Goal: Find specific page/section: Find specific page/section

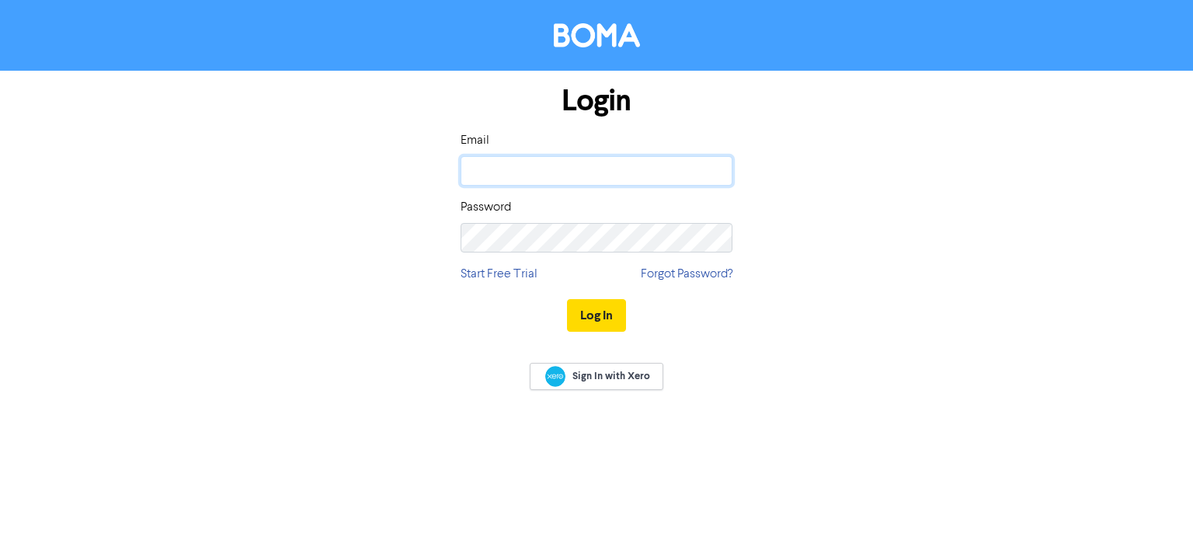
type input "[EMAIL_ADDRESS][DOMAIN_NAME]"
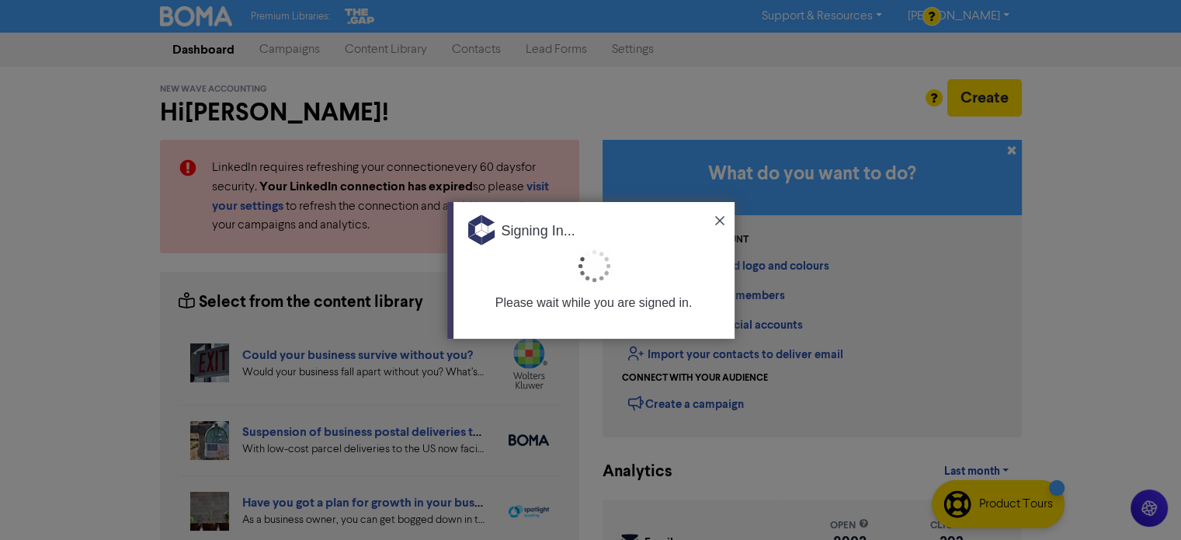
click at [723, 220] on img at bounding box center [719, 220] width 9 height 9
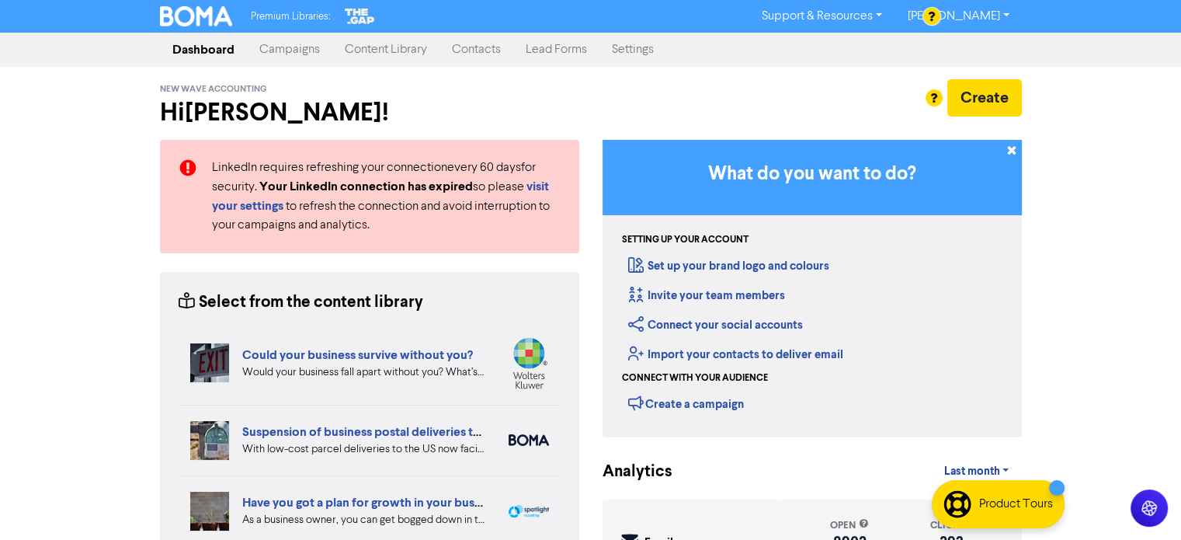
click at [480, 47] on link "Contacts" at bounding box center [477, 49] width 74 height 31
